Goal: Task Accomplishment & Management: Manage account settings

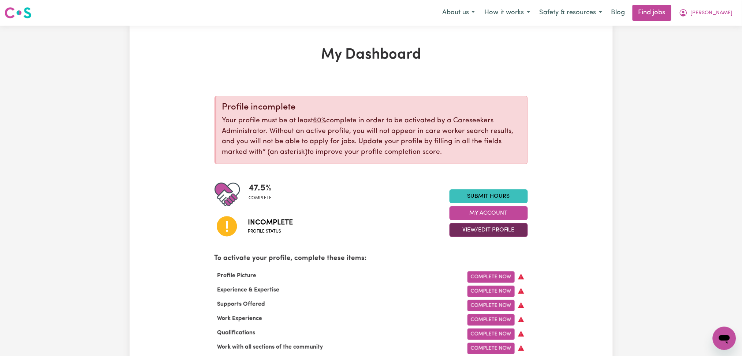
click at [460, 231] on button "View/Edit Profile" at bounding box center [488, 230] width 78 height 14
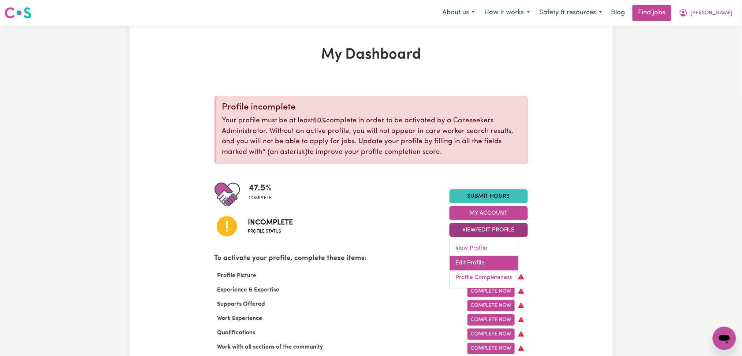
click at [461, 262] on link "Edit Profile" at bounding box center [484, 263] width 68 height 15
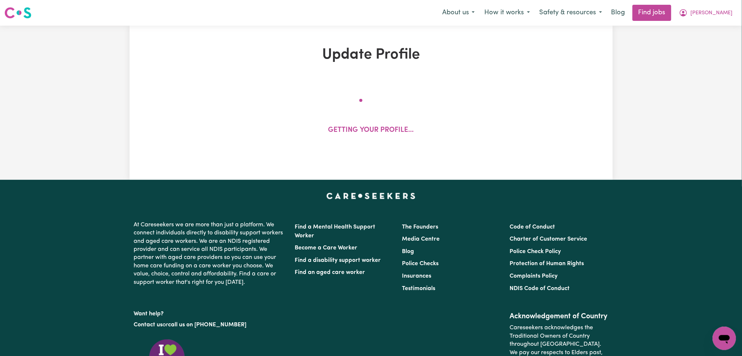
select select "[DEMOGRAPHIC_DATA]"
select select "[DEMOGRAPHIC_DATA] Citizen"
select select "Studying a healthcare related degree or qualification"
select select "70"
select select "90"
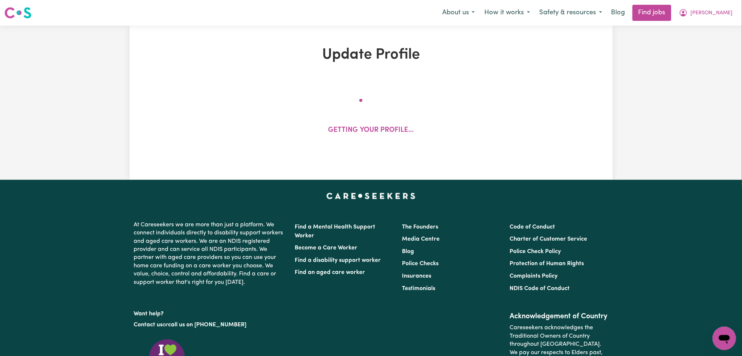
select select "120"
select select "150"
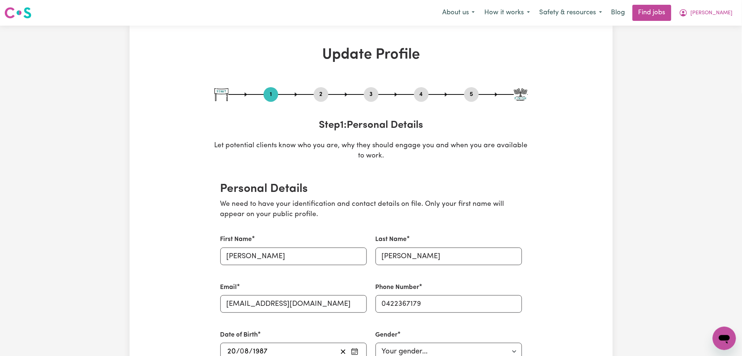
click at [317, 94] on button "2" at bounding box center [321, 95] width 15 height 10
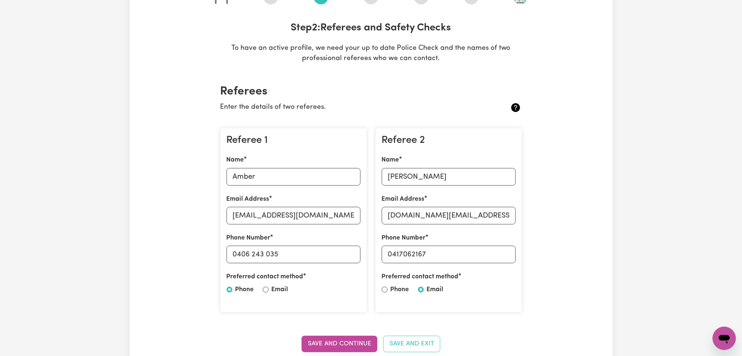
scroll to position [146, 0]
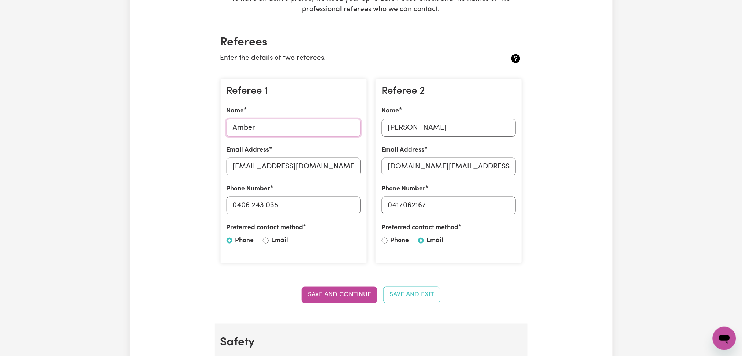
click at [269, 126] on input "Amber" at bounding box center [294, 128] width 134 height 18
click at [336, 164] on input "[EMAIL_ADDRESS][DOMAIN_NAME]" at bounding box center [294, 167] width 134 height 18
drag, startPoint x: 236, startPoint y: 204, endPoint x: 354, endPoint y: 206, distance: 117.9
click at [354, 206] on input "0406 243 035" at bounding box center [294, 206] width 134 height 18
click at [446, 132] on input "[PERSON_NAME]" at bounding box center [449, 128] width 134 height 18
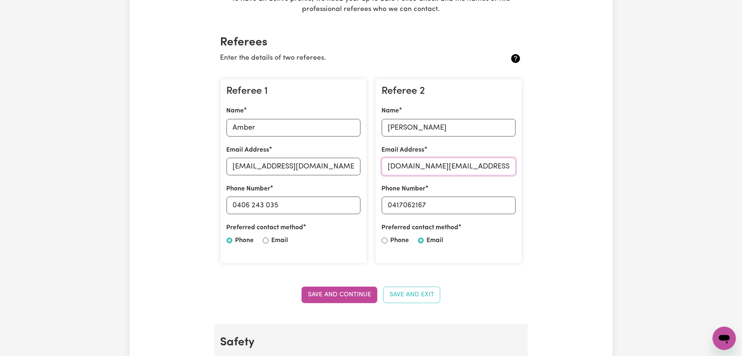
click at [445, 173] on input "[DOMAIN_NAME][EMAIL_ADDRESS][DOMAIN_NAME]" at bounding box center [449, 167] width 134 height 18
drag, startPoint x: 393, startPoint y: 201, endPoint x: 497, endPoint y: 207, distance: 104.5
click at [497, 207] on input "0417062167" at bounding box center [449, 206] width 134 height 18
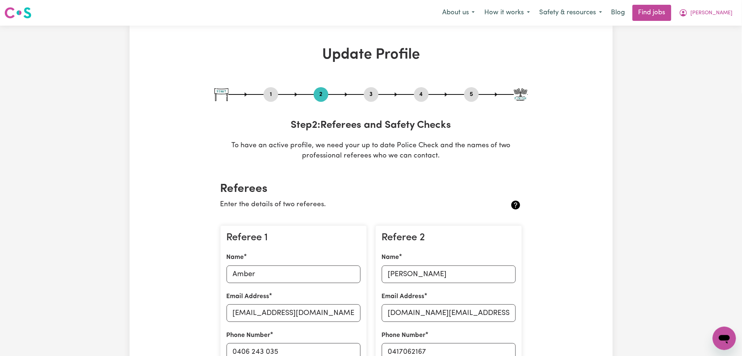
click at [475, 101] on div "1 2 3 4 5" at bounding box center [370, 94] width 313 height 15
click at [475, 100] on div "5" at bounding box center [471, 94] width 15 height 15
click at [469, 94] on button "5" at bounding box center [471, 95] width 15 height 10
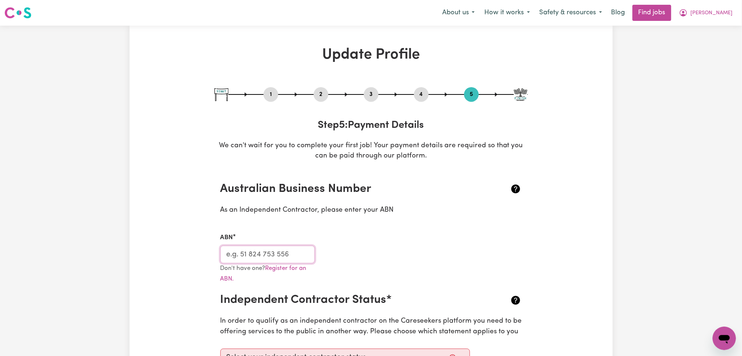
click at [248, 259] on input "ABN" at bounding box center [267, 255] width 95 height 18
click at [728, 18] on button "[PERSON_NAME]" at bounding box center [705, 12] width 63 height 15
click at [706, 55] on link "Logout" at bounding box center [708, 56] width 58 height 14
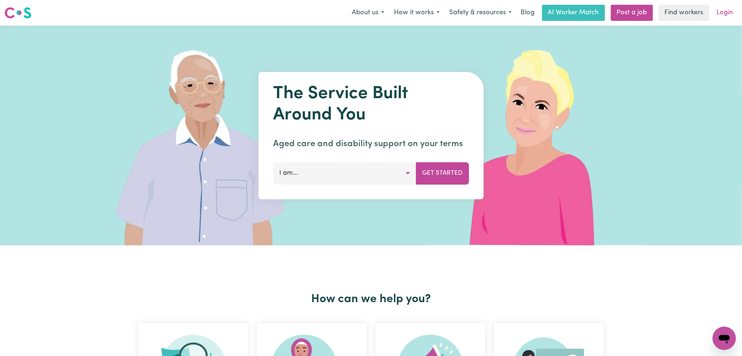
click at [732, 18] on link "Login" at bounding box center [724, 13] width 25 height 16
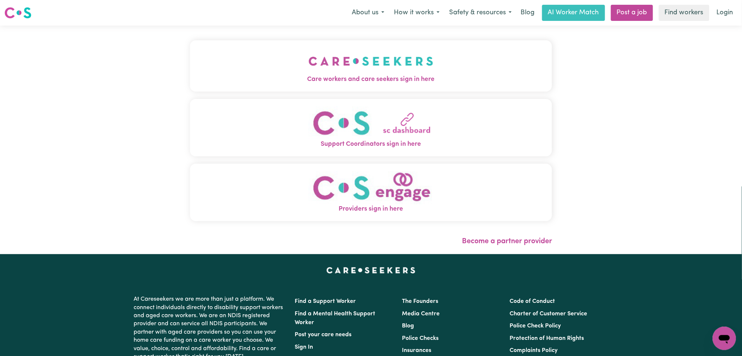
click at [309, 55] on img "Care workers and care seekers sign in here" at bounding box center [371, 61] width 125 height 27
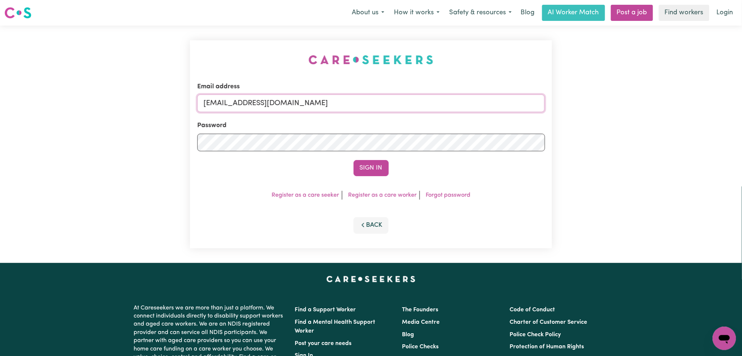
drag, startPoint x: 282, startPoint y: 96, endPoint x: 282, endPoint y: 100, distance: 4.0
click at [283, 96] on input "[EMAIL_ADDRESS][DOMAIN_NAME]" at bounding box center [371, 103] width 348 height 18
drag, startPoint x: 239, startPoint y: 97, endPoint x: 360, endPoint y: 106, distance: 121.5
click at [360, 106] on input "Superuser~[EMAIL_ADDRESS][DOMAIN_NAME]" at bounding box center [371, 103] width 348 height 18
drag, startPoint x: 291, startPoint y: 101, endPoint x: 281, endPoint y: 102, distance: 9.3
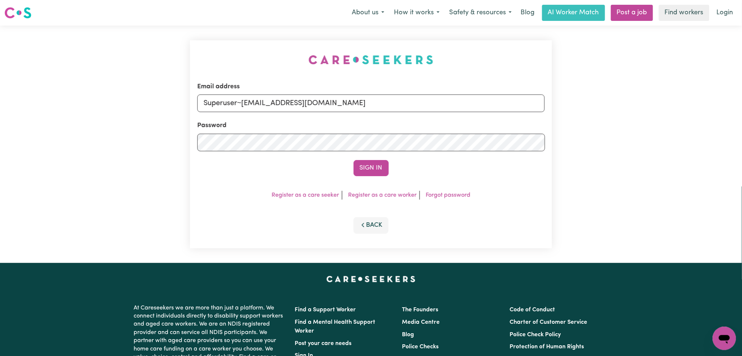
click at [291, 101] on input "Superuser~[EMAIL_ADDRESS][DOMAIN_NAME]" at bounding box center [371, 103] width 348 height 18
drag, startPoint x: 240, startPoint y: 96, endPoint x: 419, endPoint y: 109, distance: 179.0
click at [419, 109] on input "Superuser~[EMAIL_ADDRESS][DOMAIN_NAME]" at bounding box center [371, 103] width 348 height 18
type input "Superuser~[EMAIL_ADDRESS][DOMAIN_NAME]"
drag, startPoint x: 376, startPoint y: 167, endPoint x: 456, endPoint y: 167, distance: 80.1
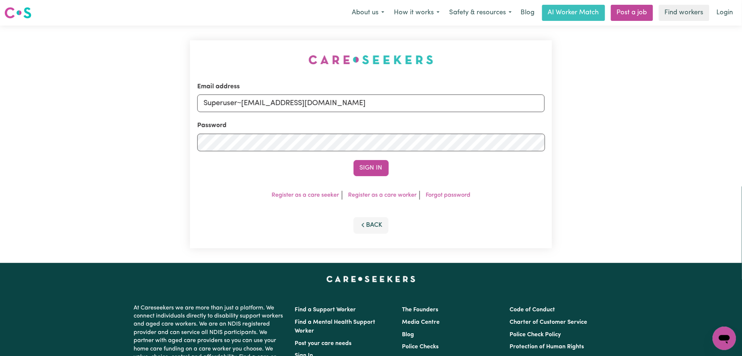
click at [376, 171] on button "Sign In" at bounding box center [371, 168] width 35 height 16
